Goal: Task Accomplishment & Management: Use online tool/utility

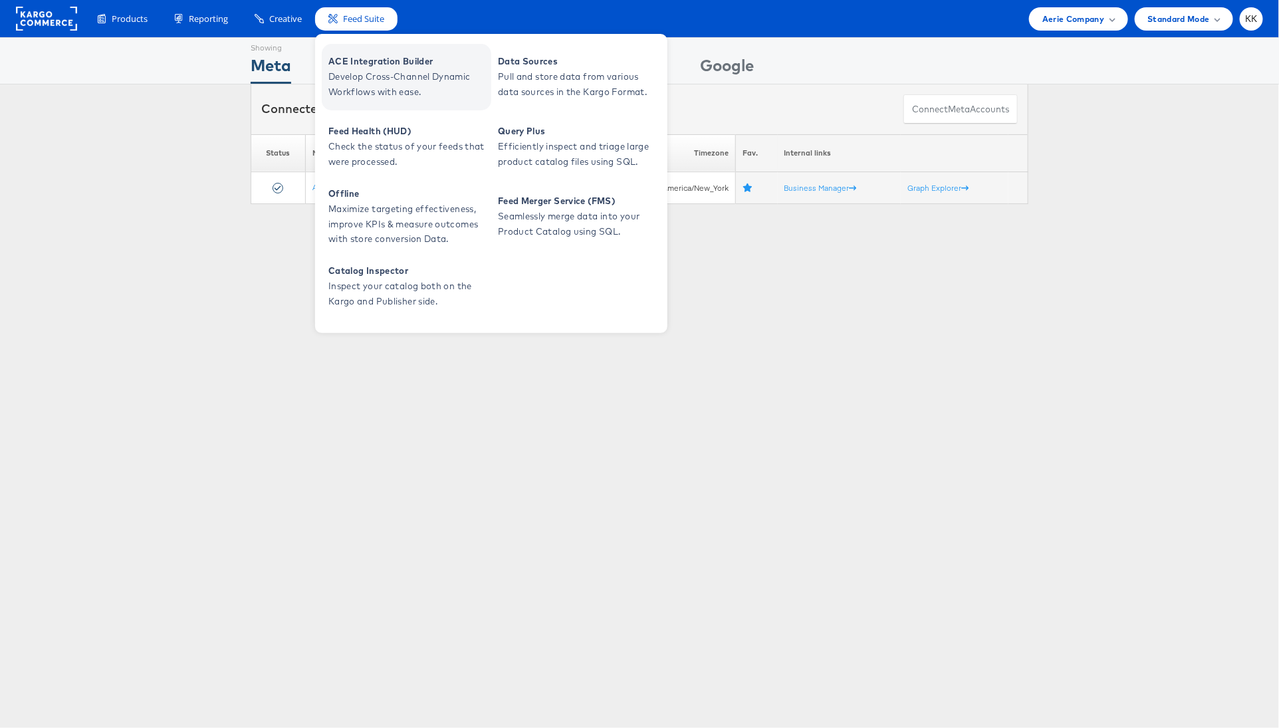
click at [371, 72] on span "Develop Cross-Channel Dynamic Workflows with ease." at bounding box center [408, 84] width 160 height 31
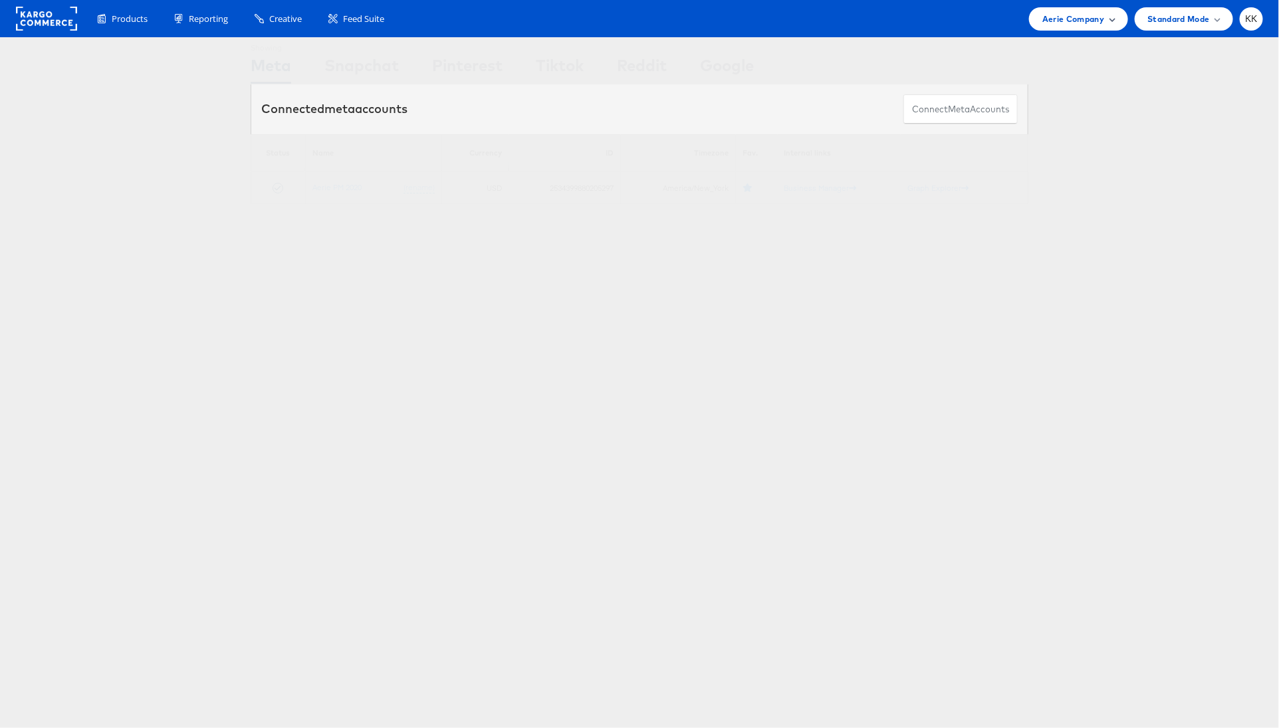
click at [1102, 9] on div "Aerie Company" at bounding box center [1078, 18] width 98 height 23
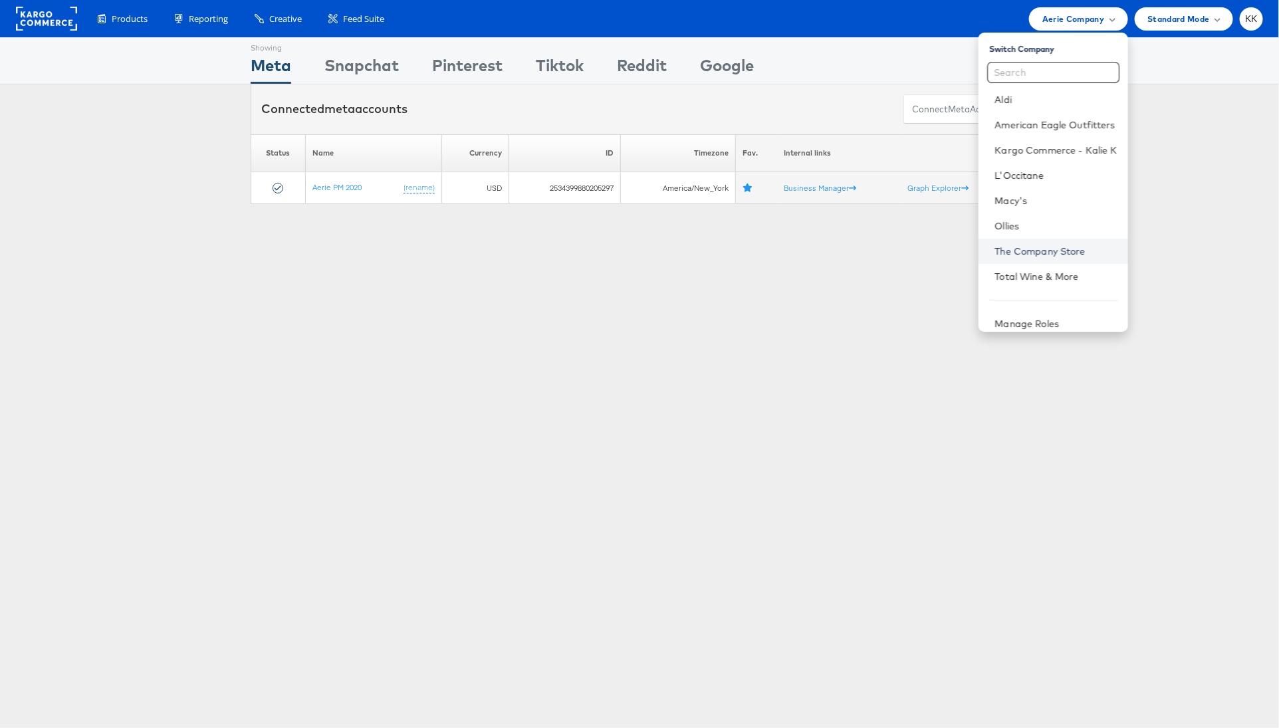
click at [1043, 254] on link "The Company Store" at bounding box center [1055, 251] width 122 height 13
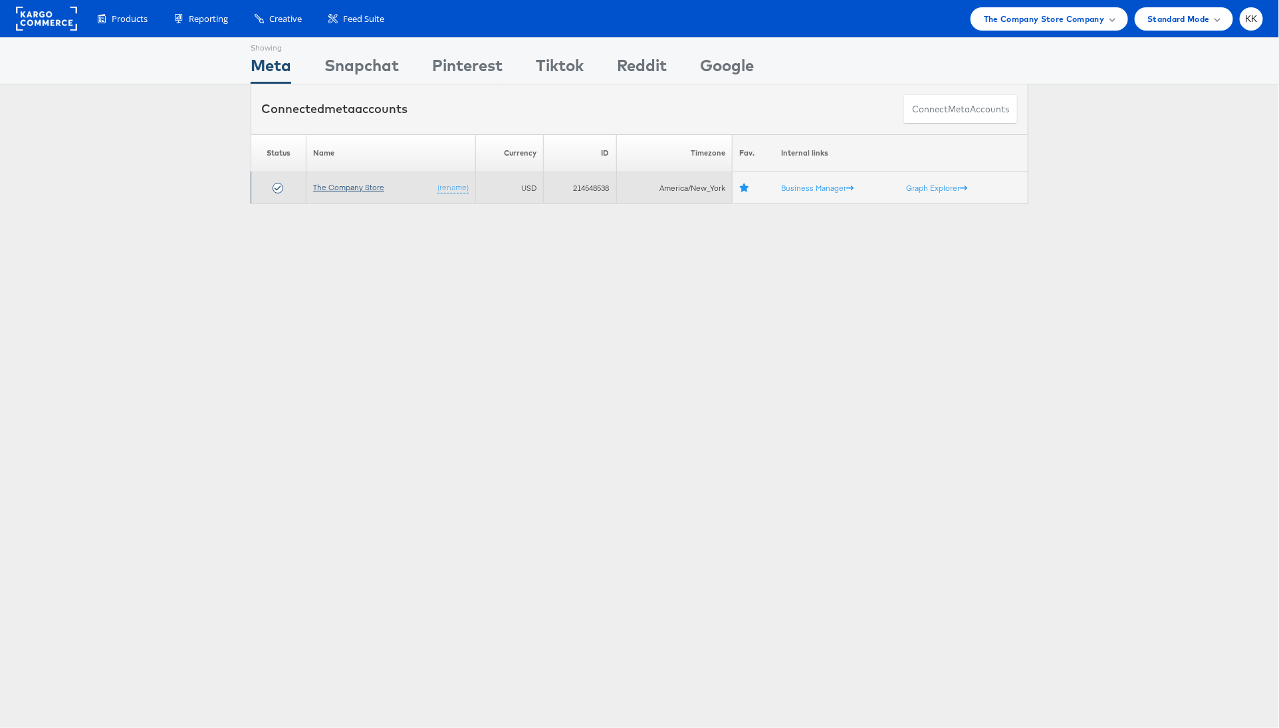
click at [336, 189] on link "The Company Store" at bounding box center [348, 187] width 71 height 10
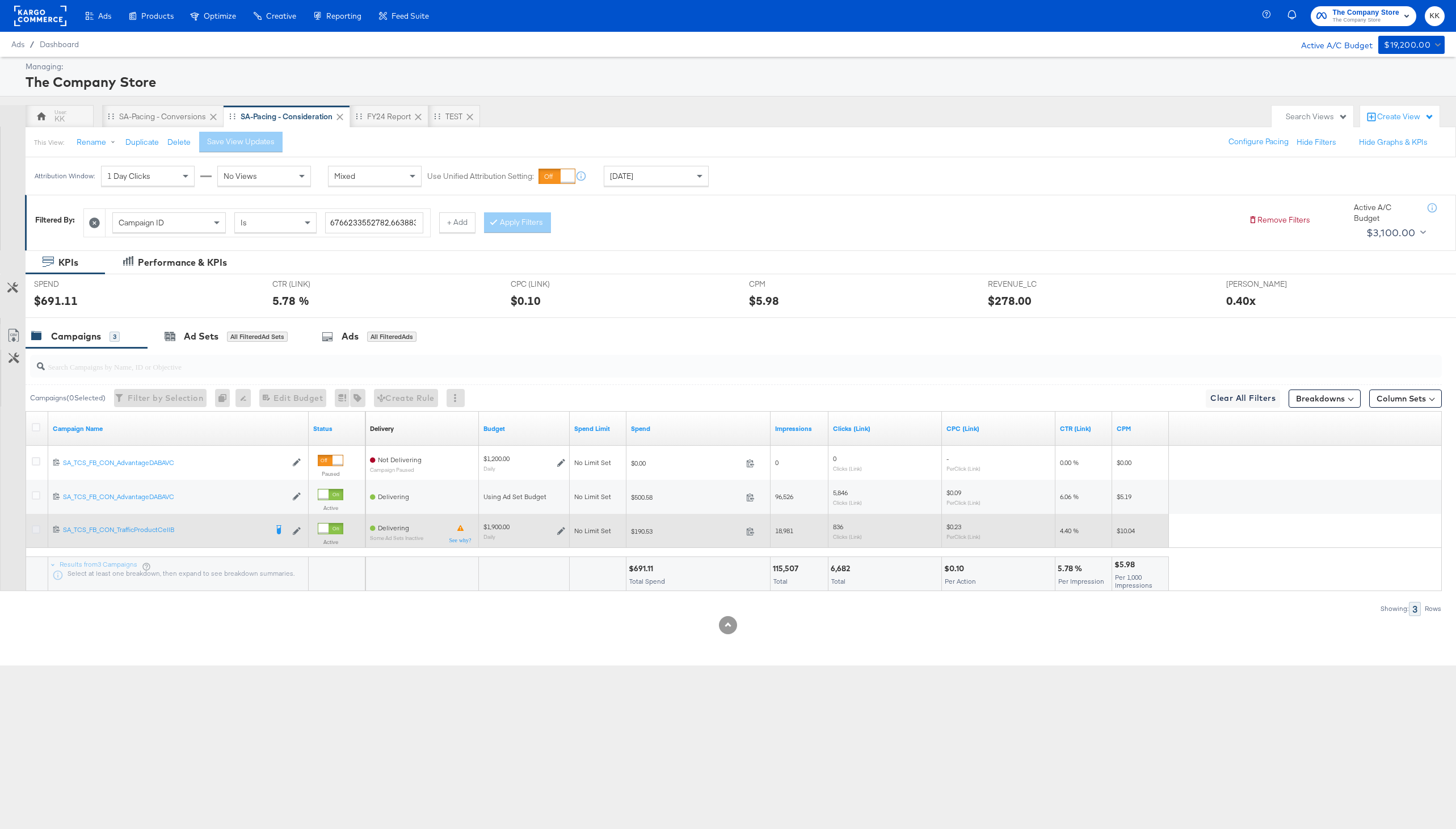
click at [37, 531] on icon at bounding box center [36, 529] width 9 height 9
click at [0, 0] on input "checkbox" at bounding box center [0, 0] width 0 height 0
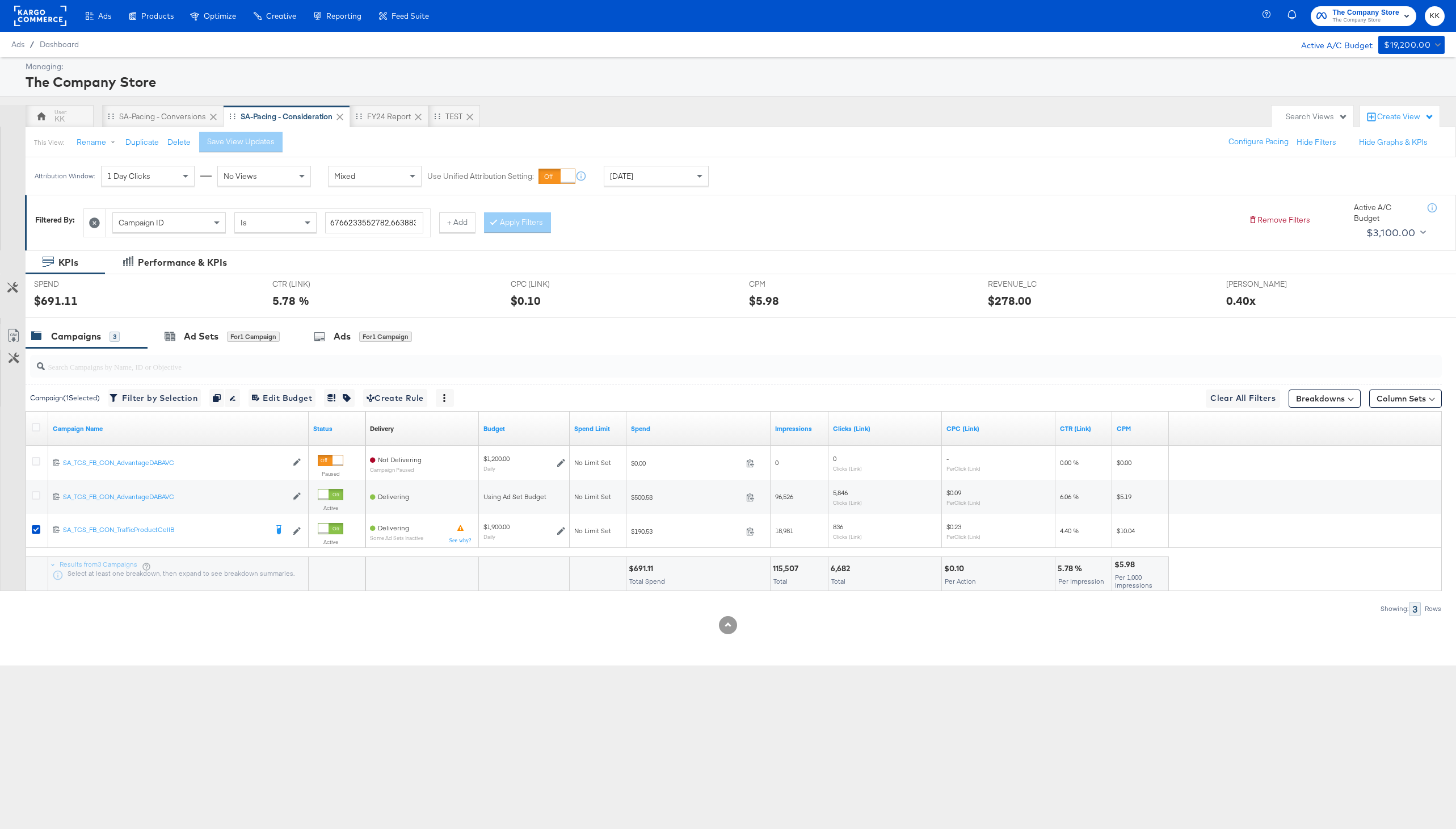
click at [614, 174] on span "[DATE]" at bounding box center [621, 176] width 23 height 10
click at [737, 180] on div "[DATE]" at bounding box center [740, 180] width 19 height 9
click at [633, 259] on input "[DATE]" at bounding box center [608, 266] width 123 height 20
click at [560, 289] on span "‹" at bounding box center [559, 289] width 18 height 17
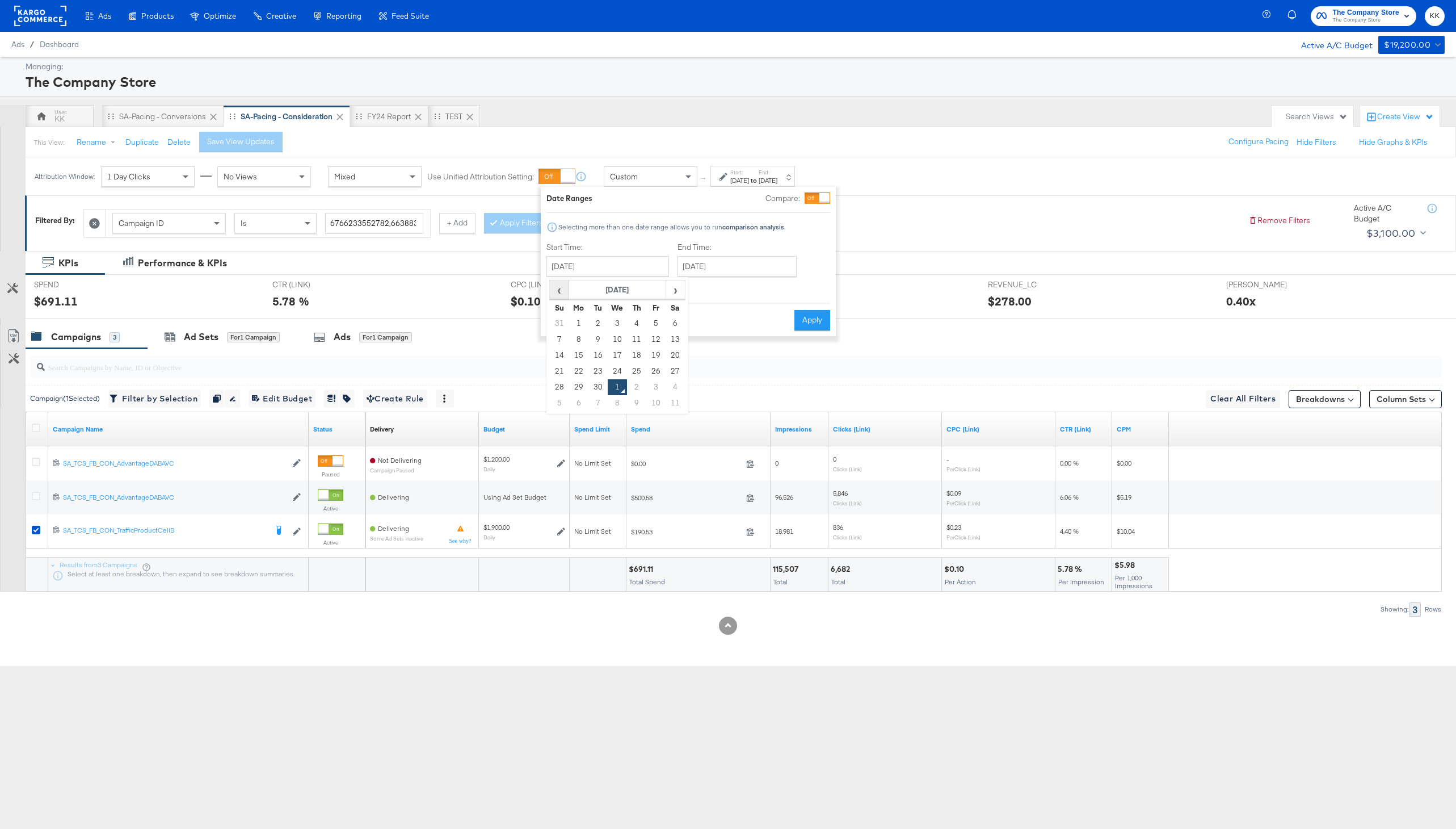
click at [557, 289] on span "‹" at bounding box center [559, 289] width 18 height 17
click at [654, 324] on td "1" at bounding box center [655, 324] width 20 height 16
type input "[DATE]"
click at [726, 276] on input "[DATE]" at bounding box center [738, 266] width 119 height 20
click at [732, 318] on td "30" at bounding box center [730, 324] width 20 height 16
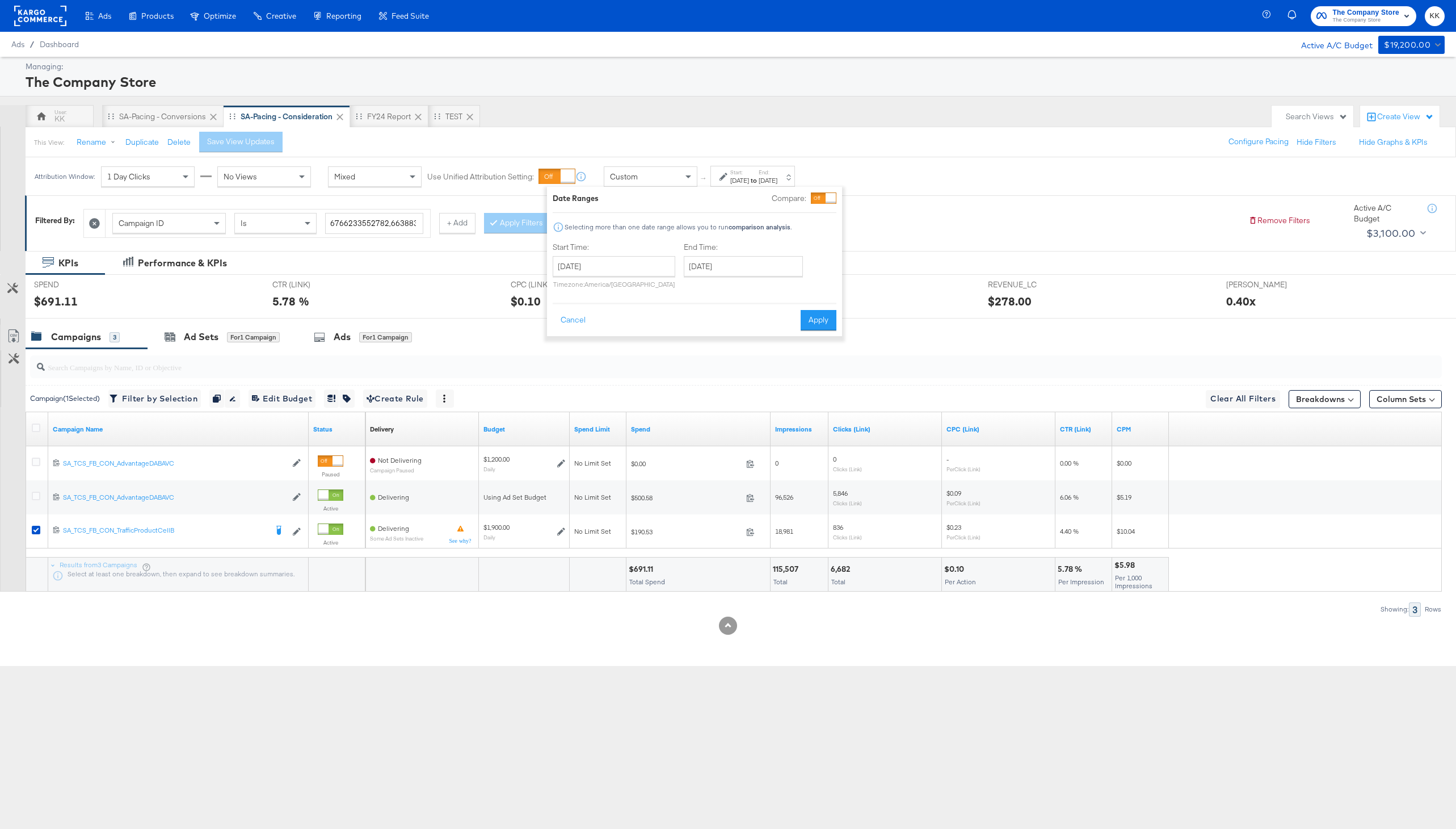
type input "[DATE]"
click at [826, 318] on button "Apply" at bounding box center [818, 320] width 36 height 20
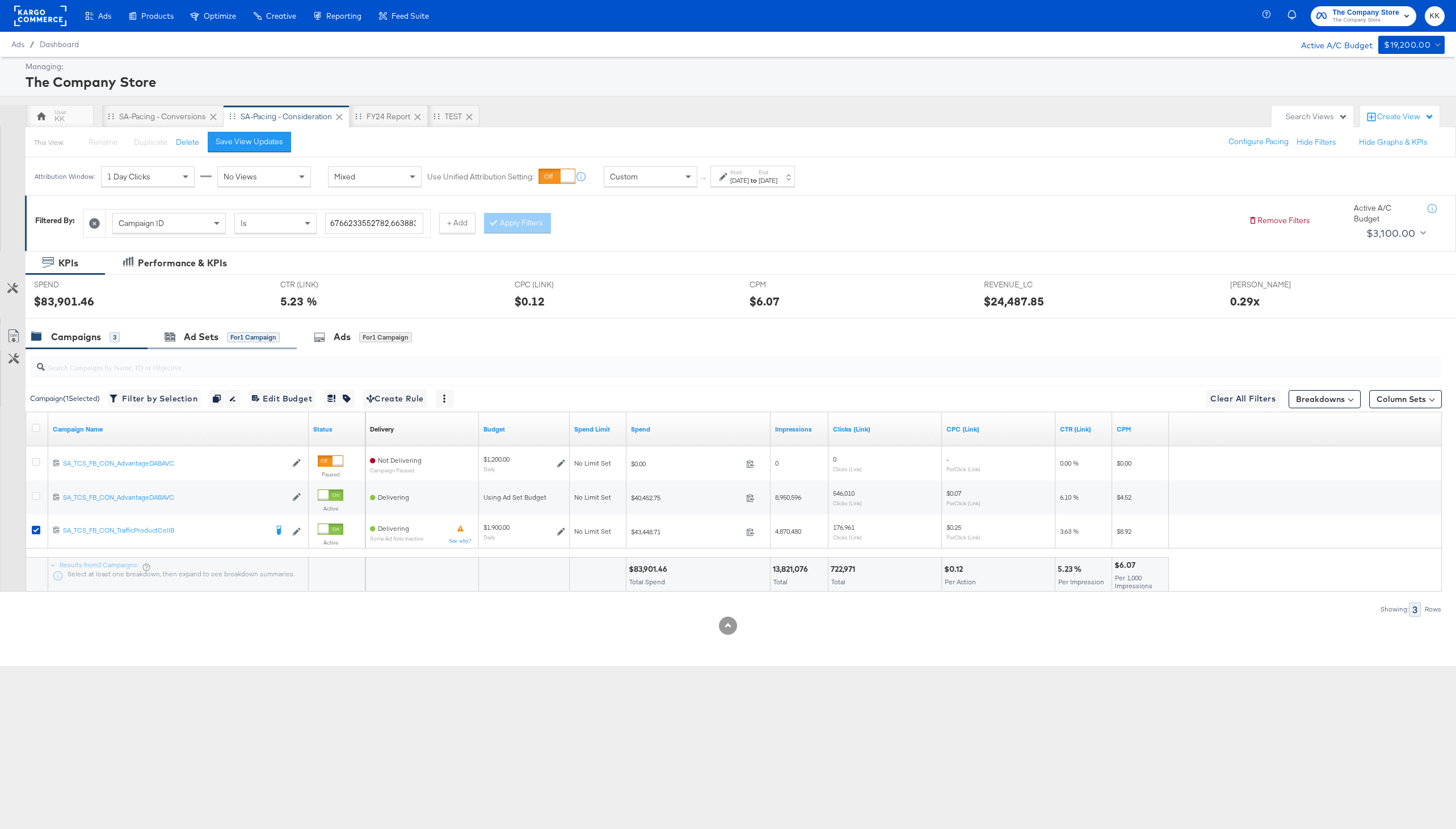
click at [223, 346] on div "Ad Sets for 1 Campaign" at bounding box center [222, 336] width 149 height 25
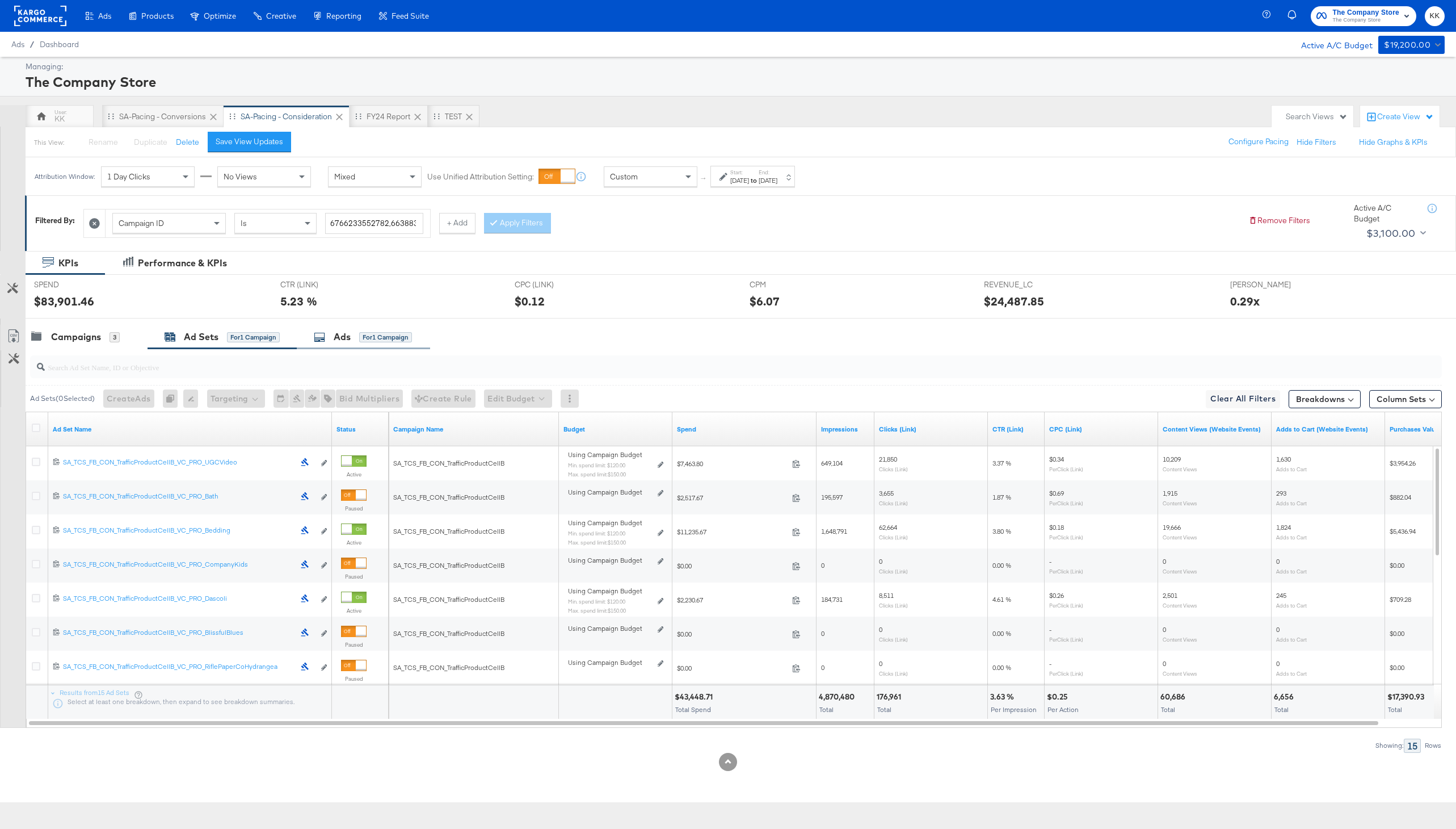
click at [380, 342] on div "for 1 Campaign" at bounding box center [386, 337] width 53 height 10
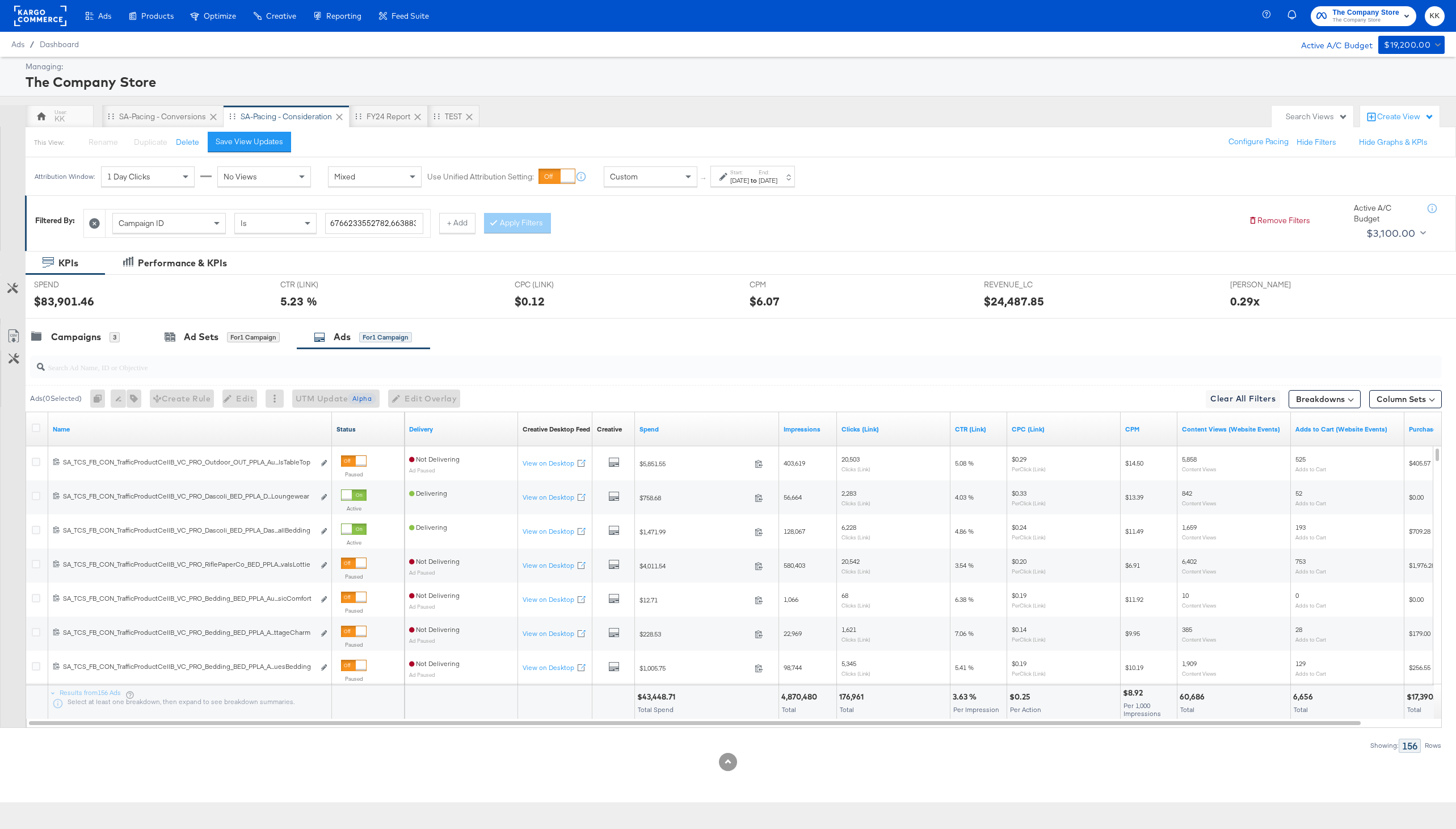
click at [352, 428] on link "Status" at bounding box center [368, 429] width 63 height 9
click at [38, 429] on icon at bounding box center [36, 428] width 9 height 9
click at [0, 0] on input "checkbox" at bounding box center [0, 0] width 0 height 0
click at [38, 429] on icon at bounding box center [36, 428] width 9 height 9
click at [0, 0] on input "checkbox" at bounding box center [0, 0] width 0 height 0
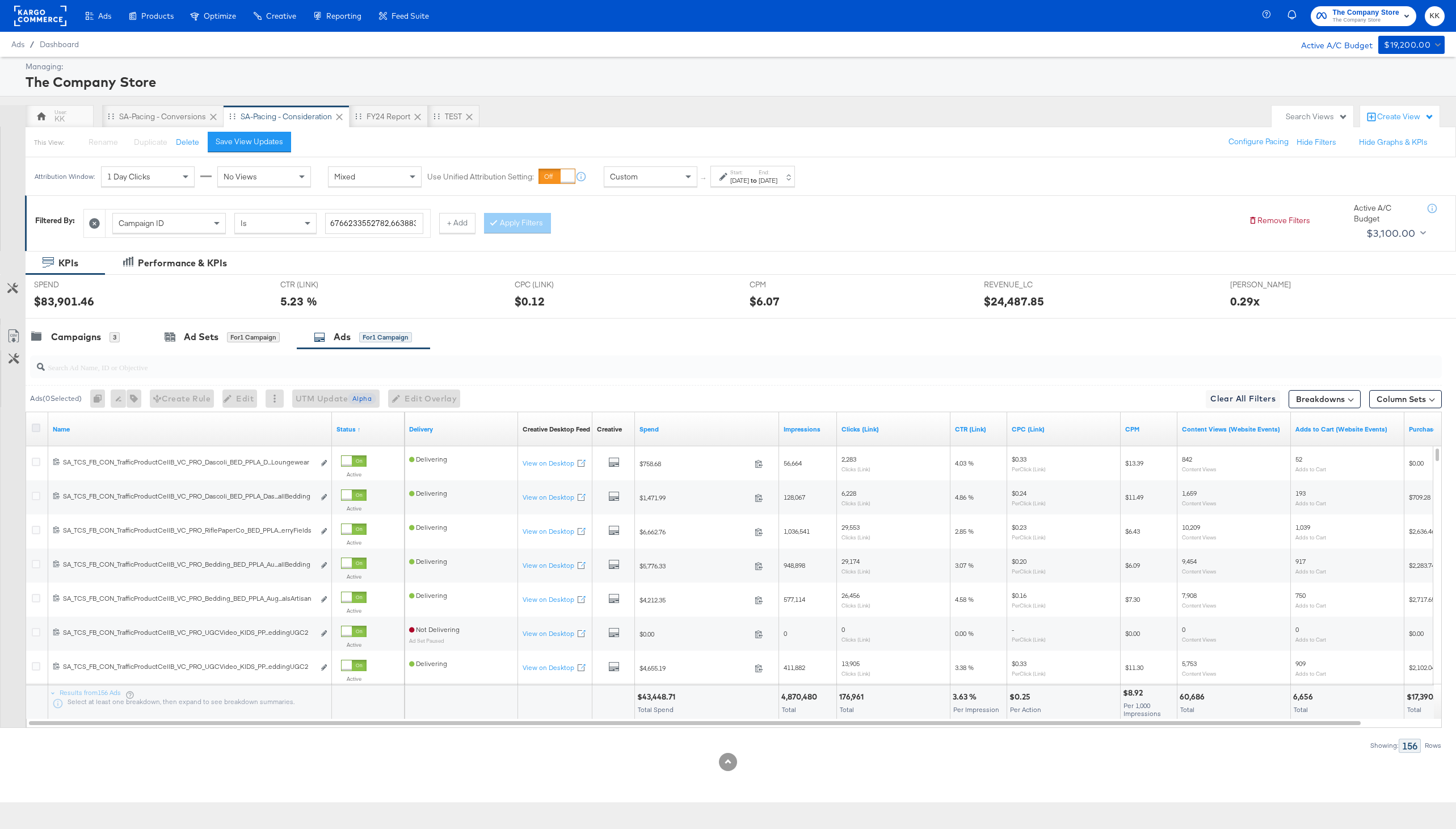
click at [38, 429] on icon at bounding box center [36, 428] width 9 height 9
click at [0, 0] on input "checkbox" at bounding box center [0, 0] width 0 height 0
click at [15, 329] on link "Export as CSV" at bounding box center [14, 337] width 26 height 26
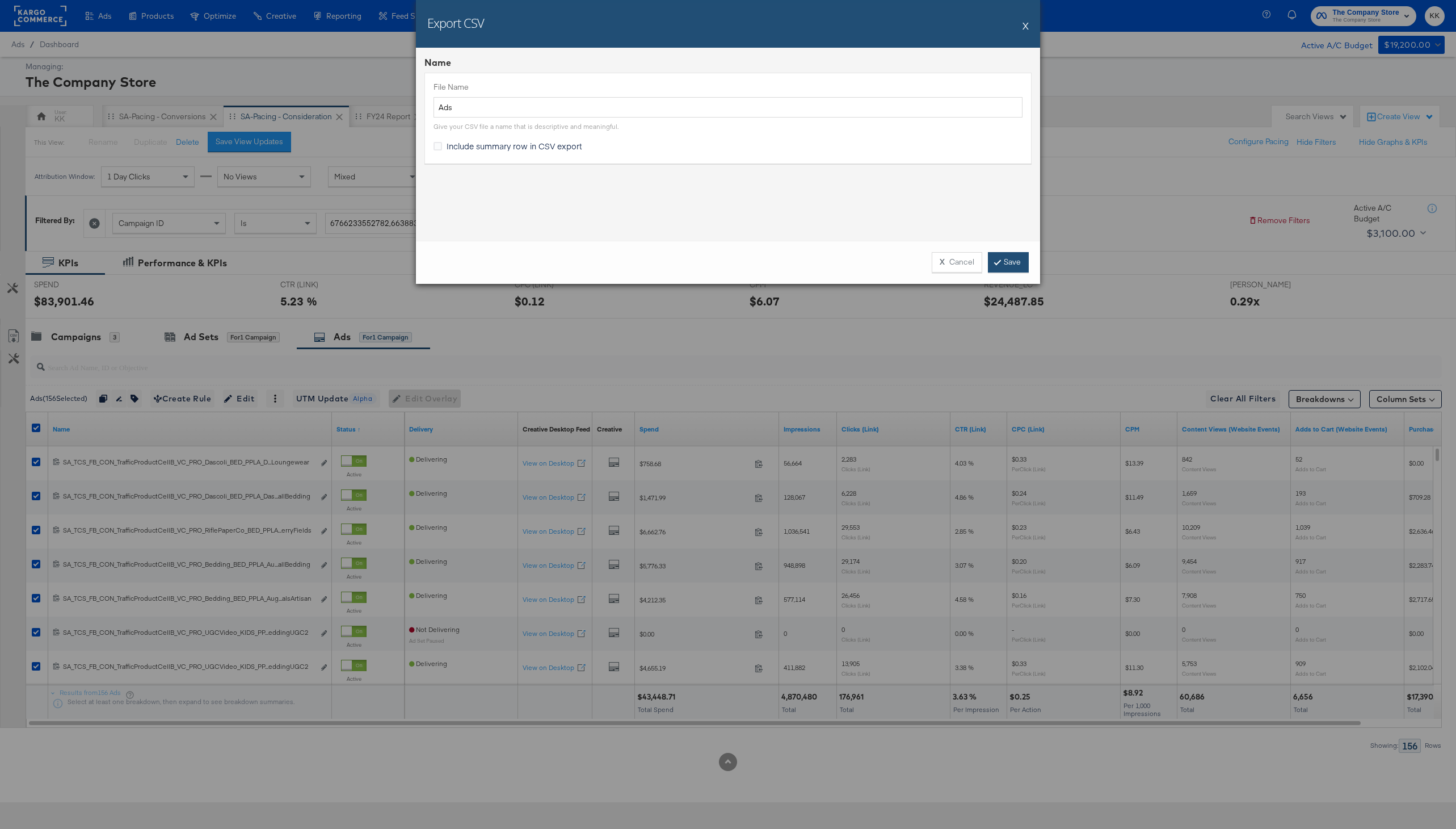
click at [1003, 254] on link "Save" at bounding box center [1008, 262] width 41 height 20
